Goal: Navigation & Orientation: Understand site structure

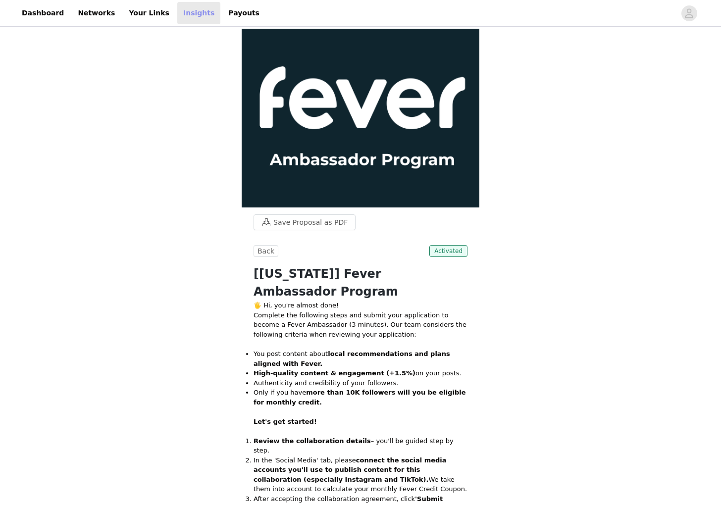
click at [177, 14] on link "Insights" at bounding box center [198, 13] width 43 height 22
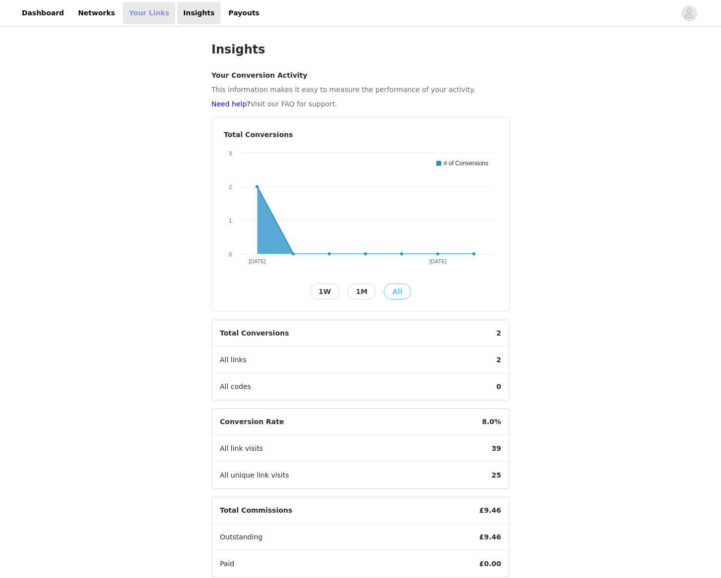
click at [136, 19] on link "Your Links" at bounding box center [149, 13] width 52 height 22
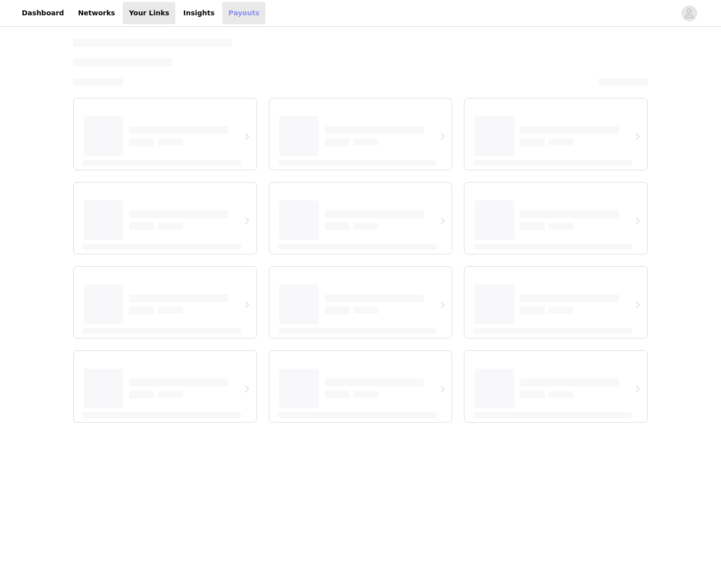
select select "12"
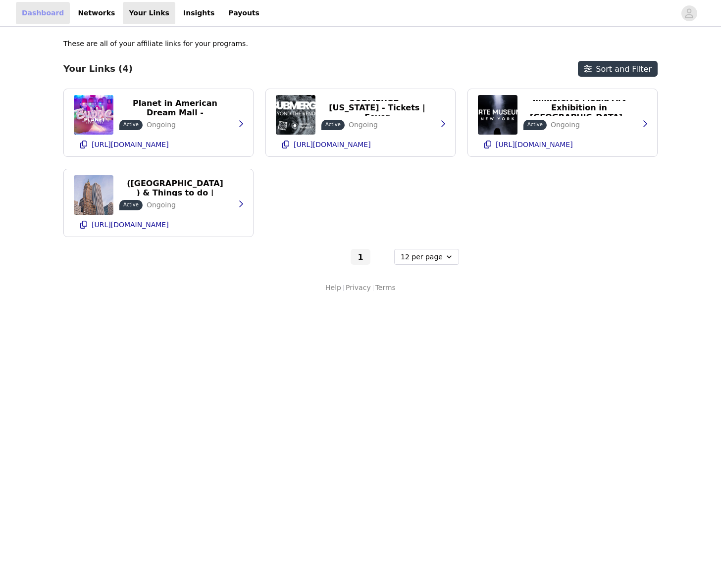
click at [41, 13] on link "Dashboard" at bounding box center [43, 13] width 54 height 22
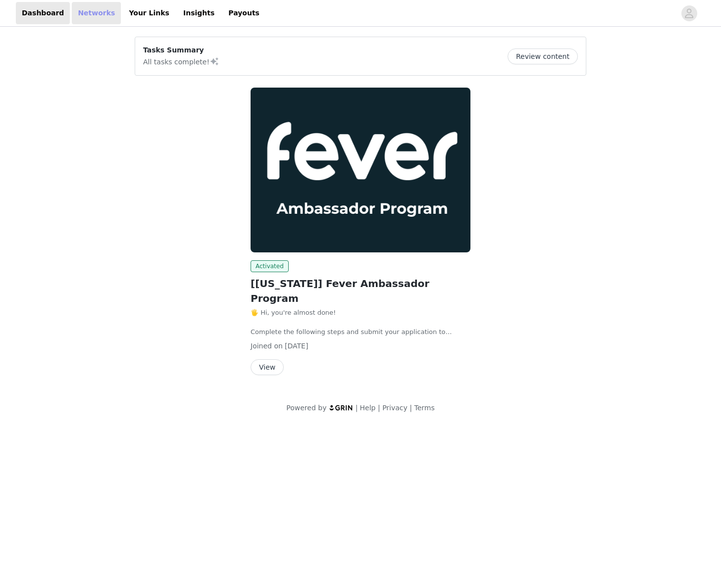
click at [76, 17] on link "Networks" at bounding box center [96, 13] width 49 height 22
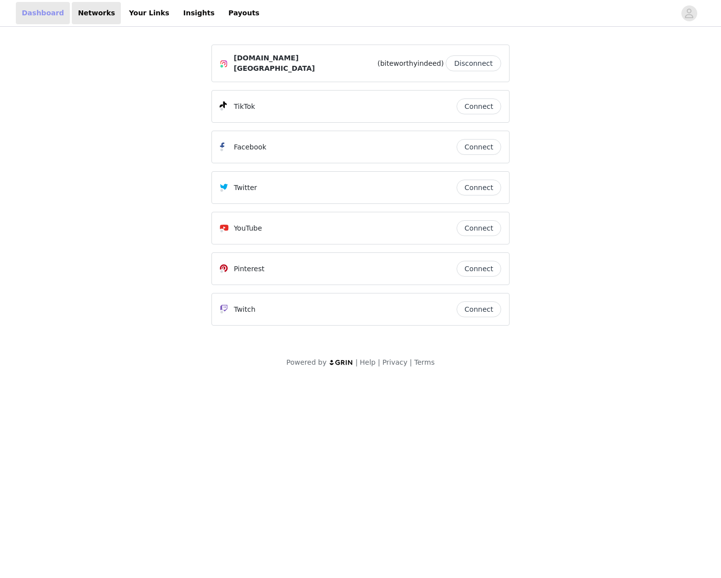
click at [51, 18] on link "Dashboard" at bounding box center [43, 13] width 54 height 22
